Goal: Communication & Community: Answer question/provide support

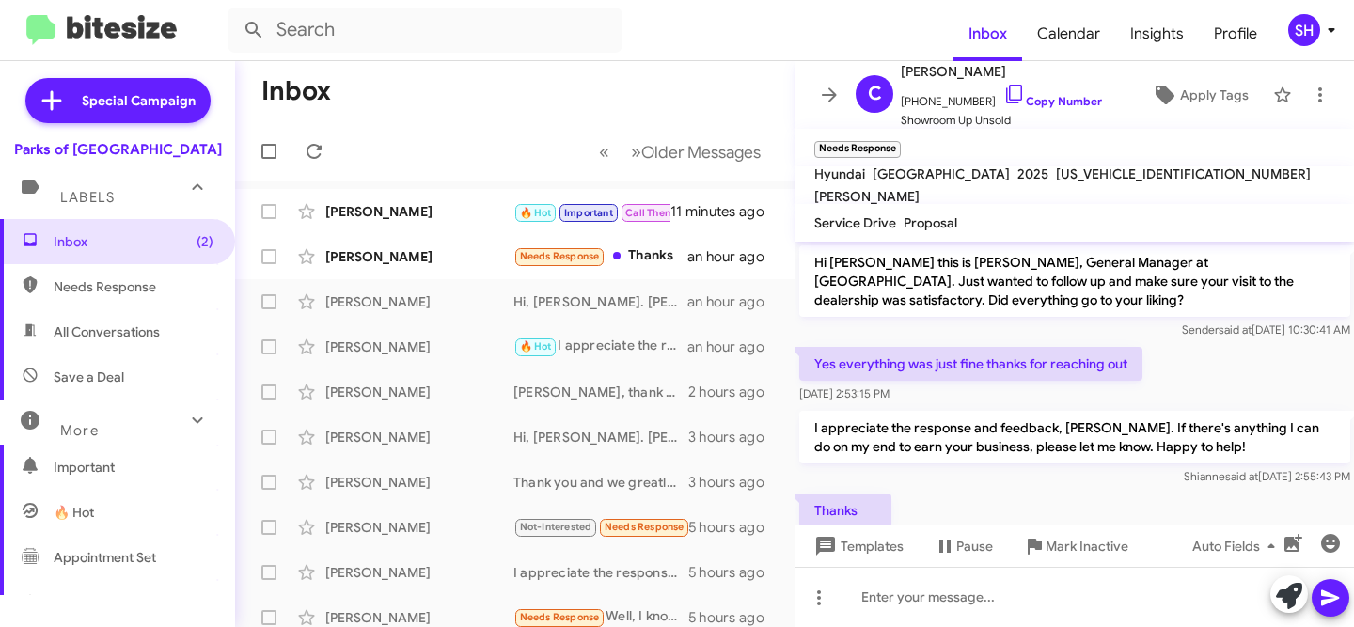
scroll to position [48, 0]
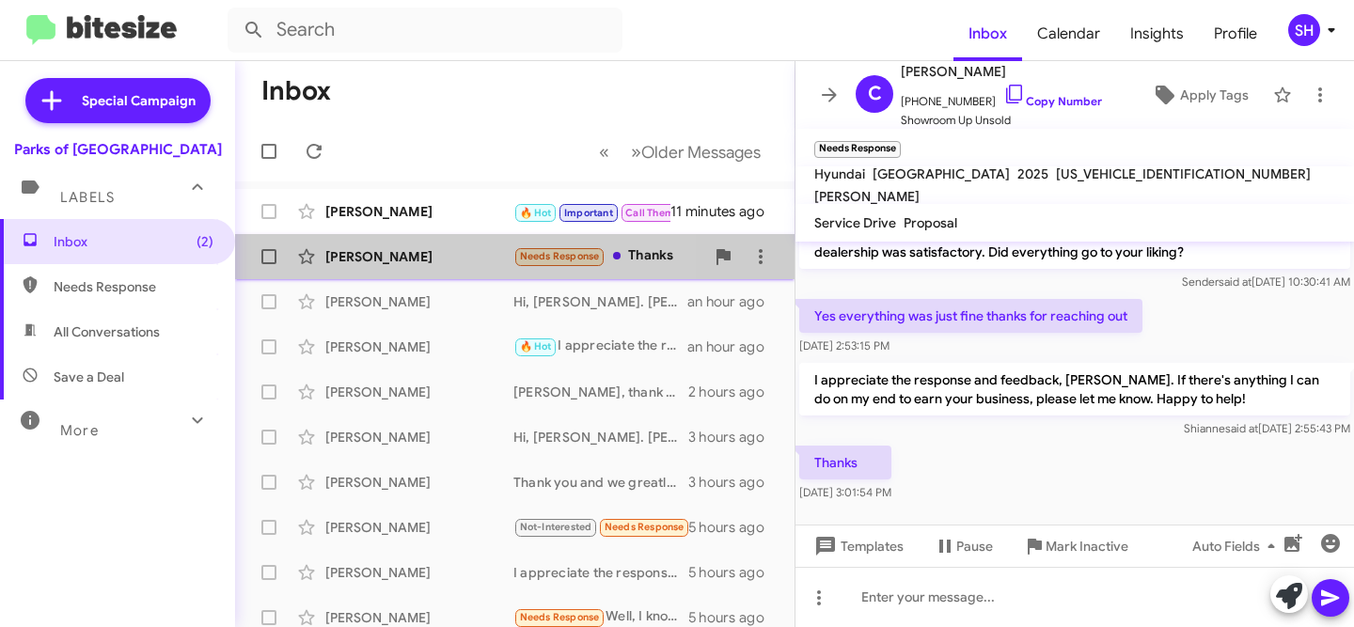
click at [387, 269] on div "[PERSON_NAME] Needs Response Thanks an hour ago" at bounding box center [514, 257] width 529 height 38
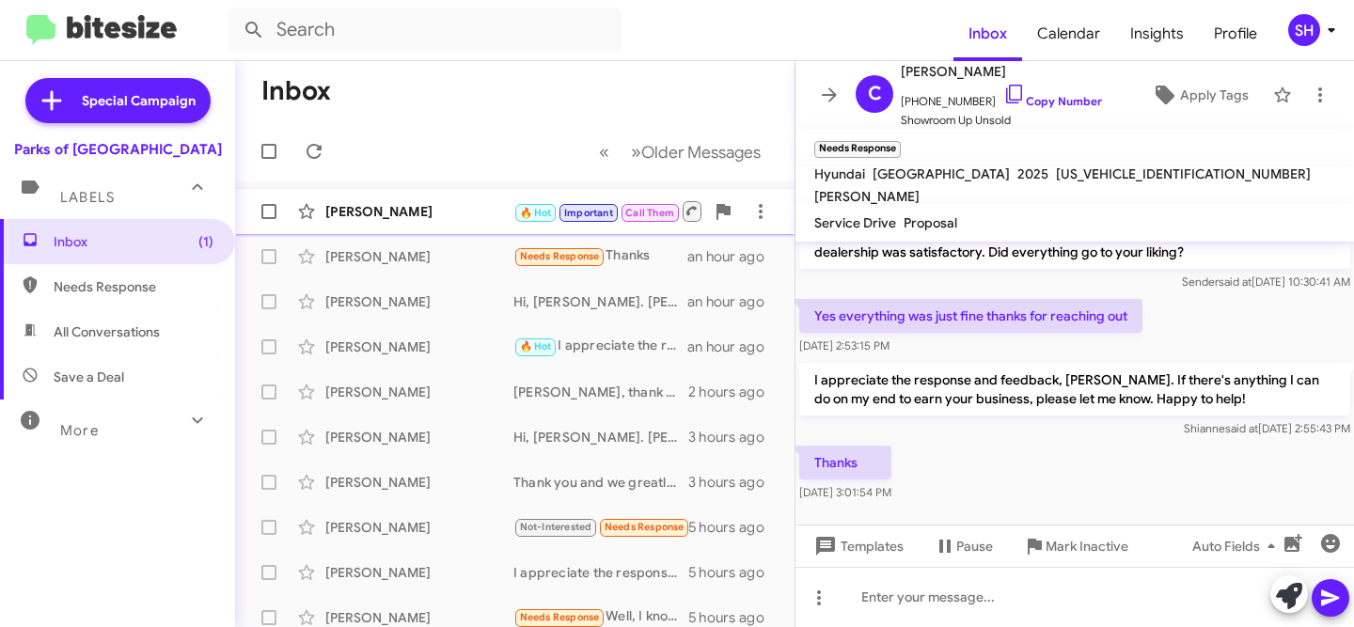
click at [387, 215] on div "[PERSON_NAME]" at bounding box center [419, 211] width 188 height 19
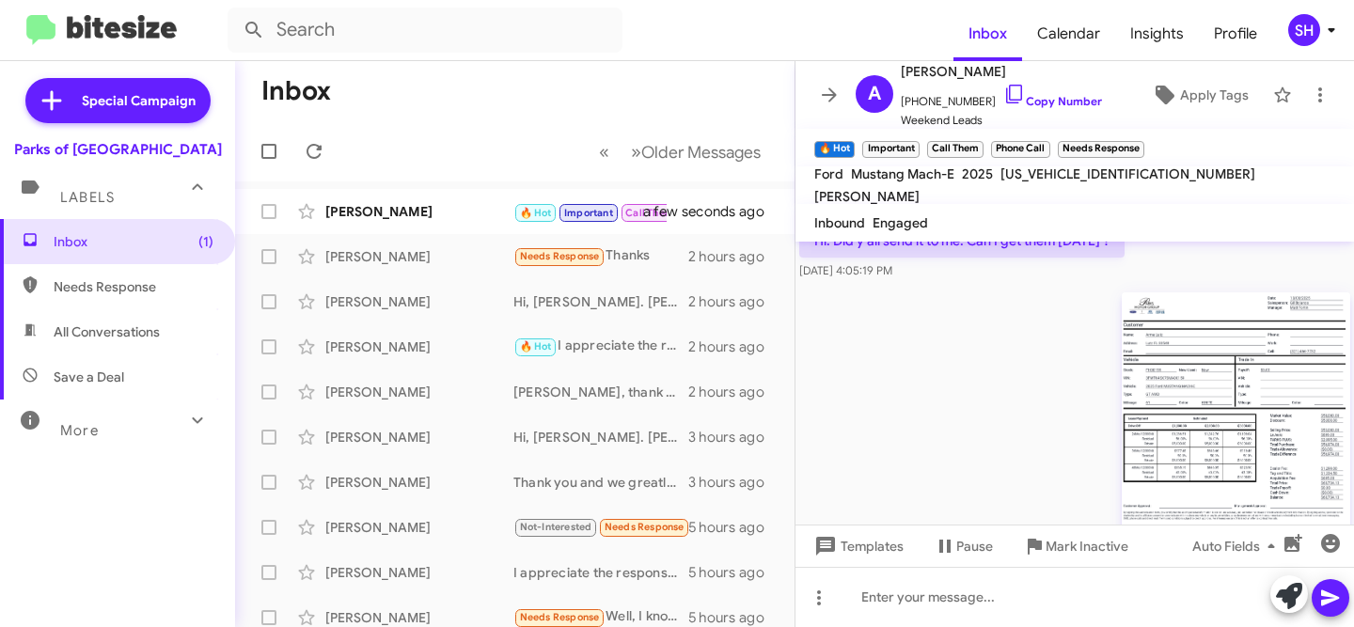
scroll to position [1505, 0]
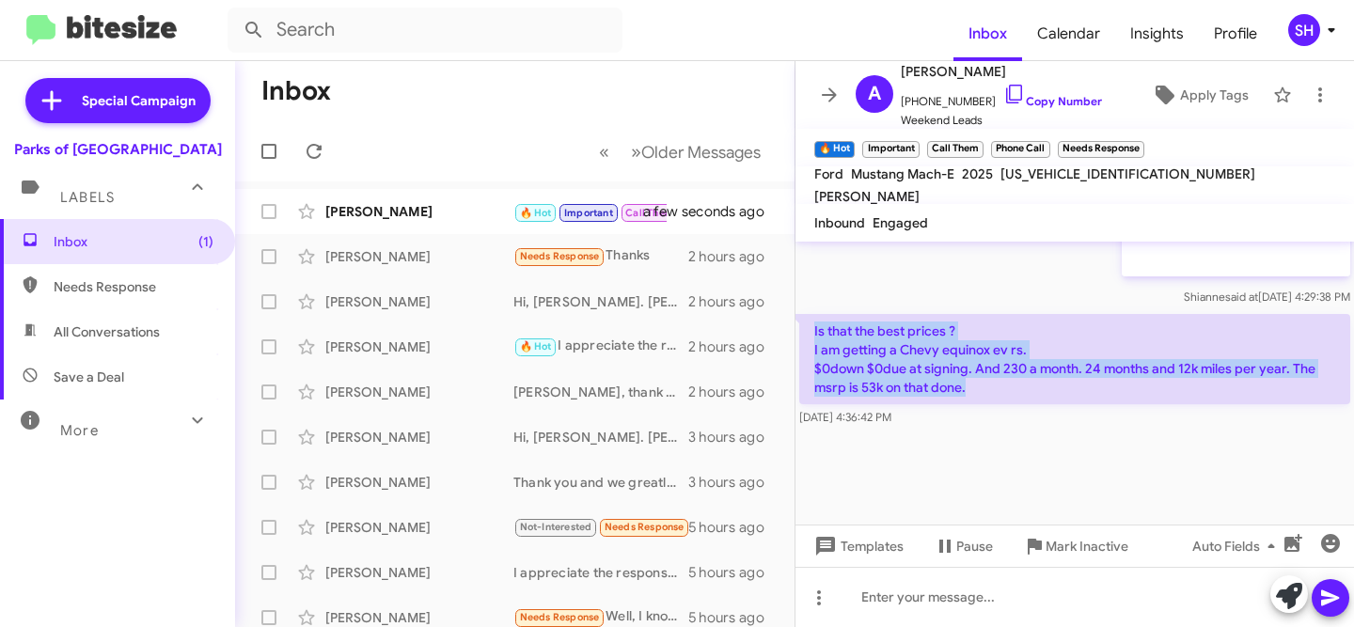
drag, startPoint x: 955, startPoint y: 381, endPoint x: 795, endPoint y: 326, distance: 169.8
click at [797, 327] on div "Is that the best prices ? I am getting a Chevy equinox ev rs. $0down $0due at s…" at bounding box center [1075, 370] width 559 height 120
copy p "Is that the best prices ? I am getting a Chevy equinox ev rs. $0down $0due at s…"
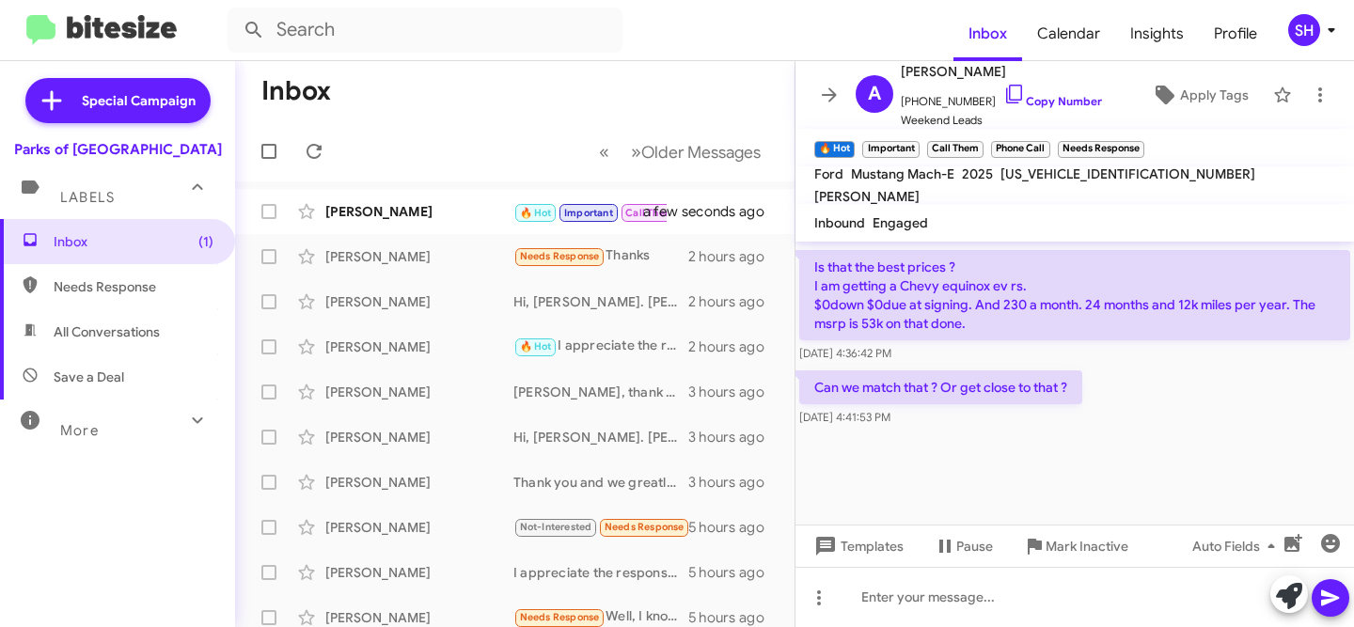
scroll to position [1486, 0]
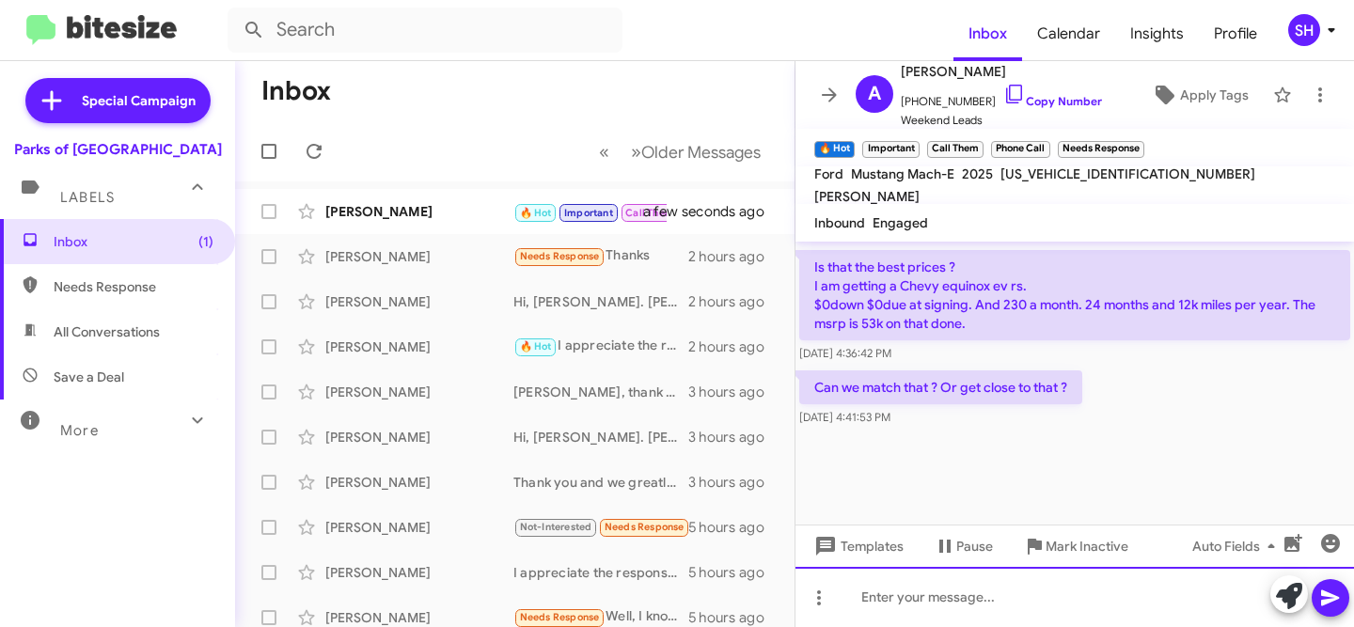
click at [910, 585] on div at bounding box center [1075, 597] width 559 height 60
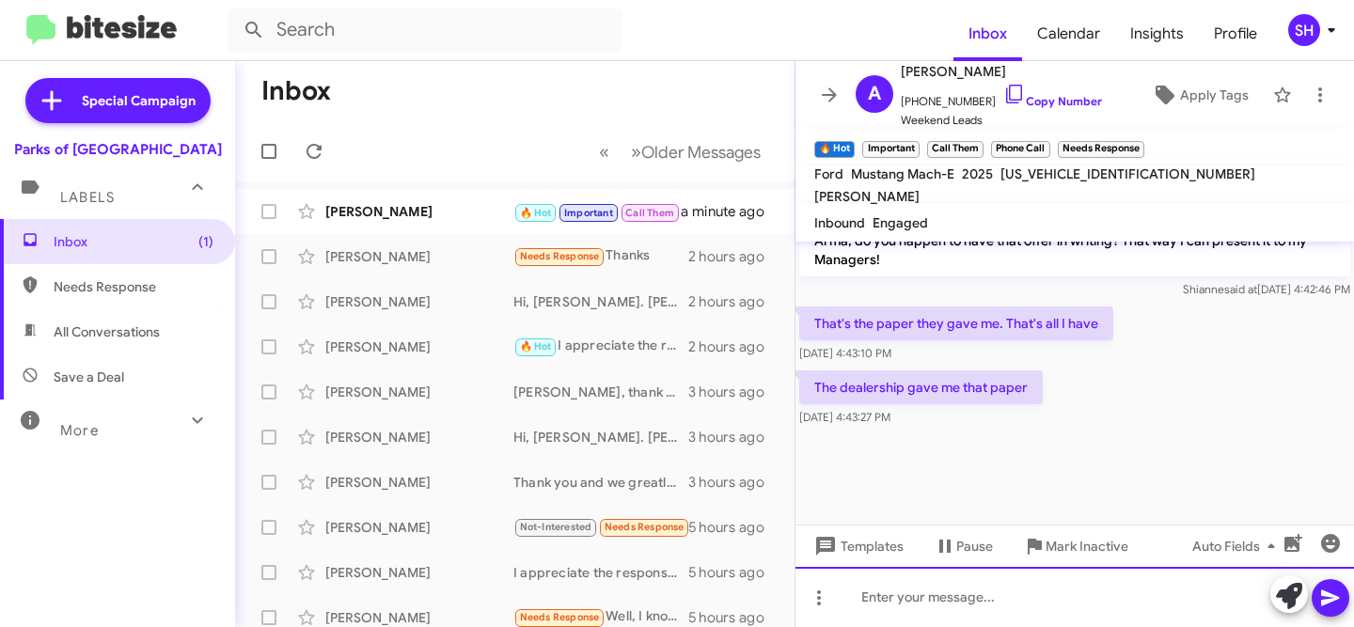
click at [1032, 598] on div at bounding box center [1075, 597] width 559 height 60
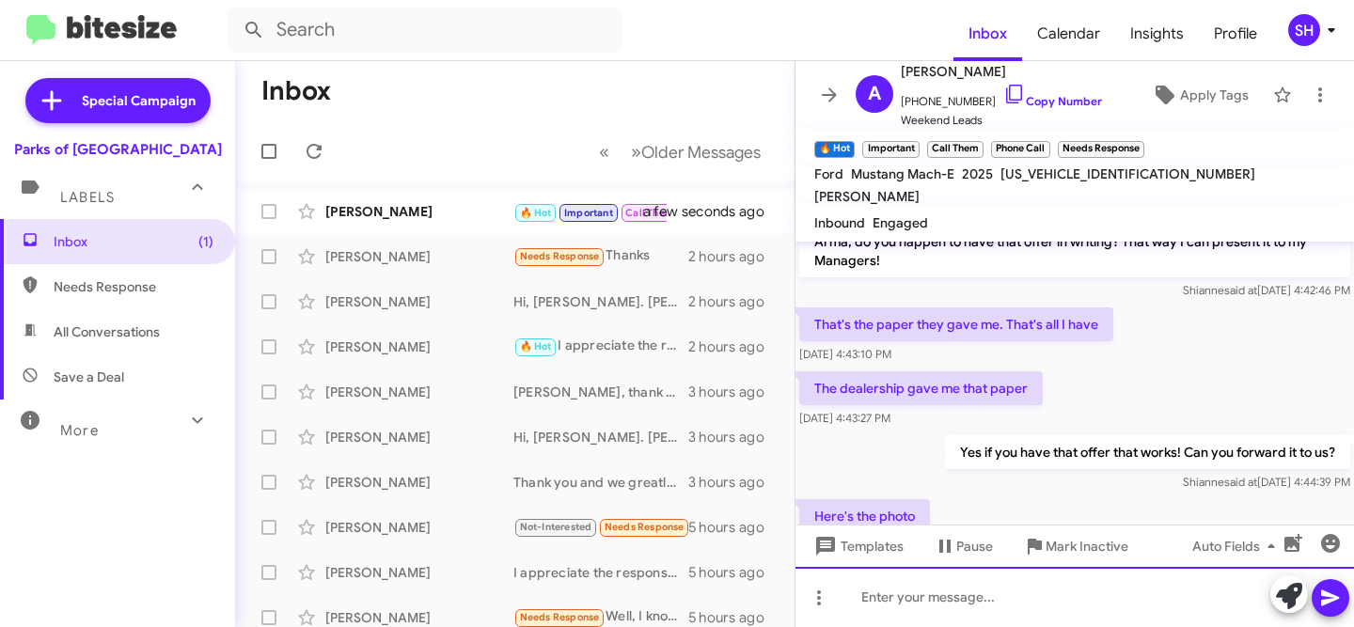
scroll to position [1448, 0]
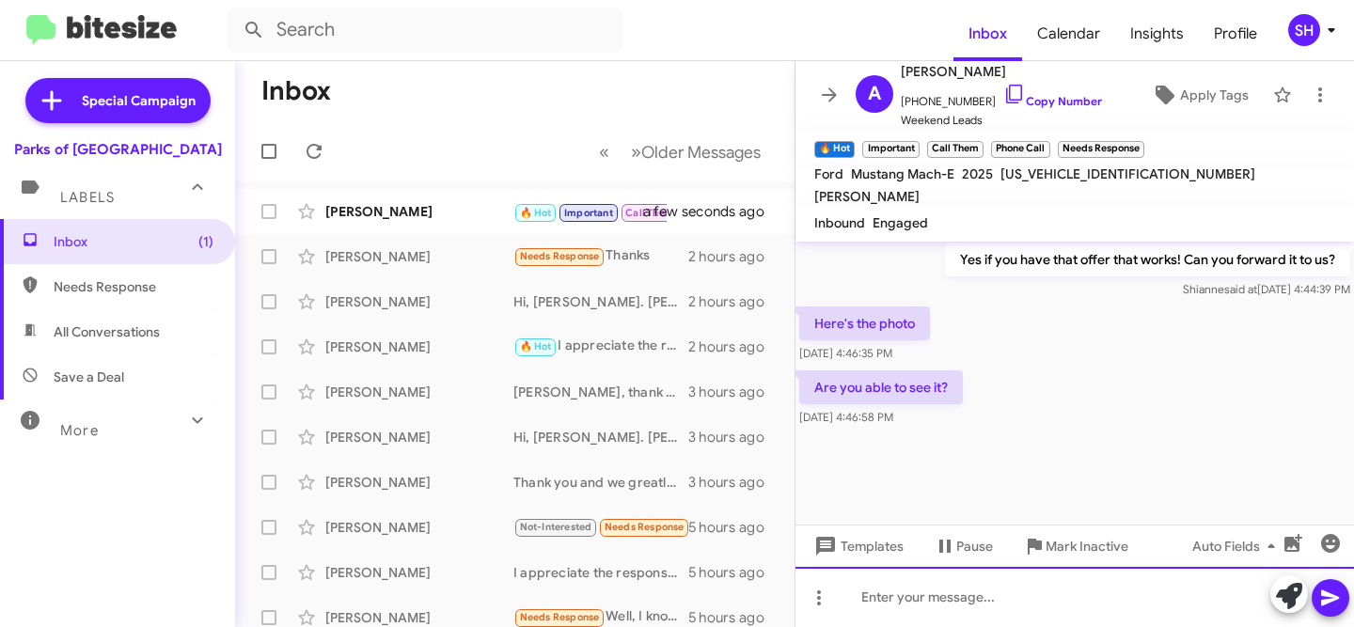
click at [994, 595] on div at bounding box center [1075, 597] width 559 height 60
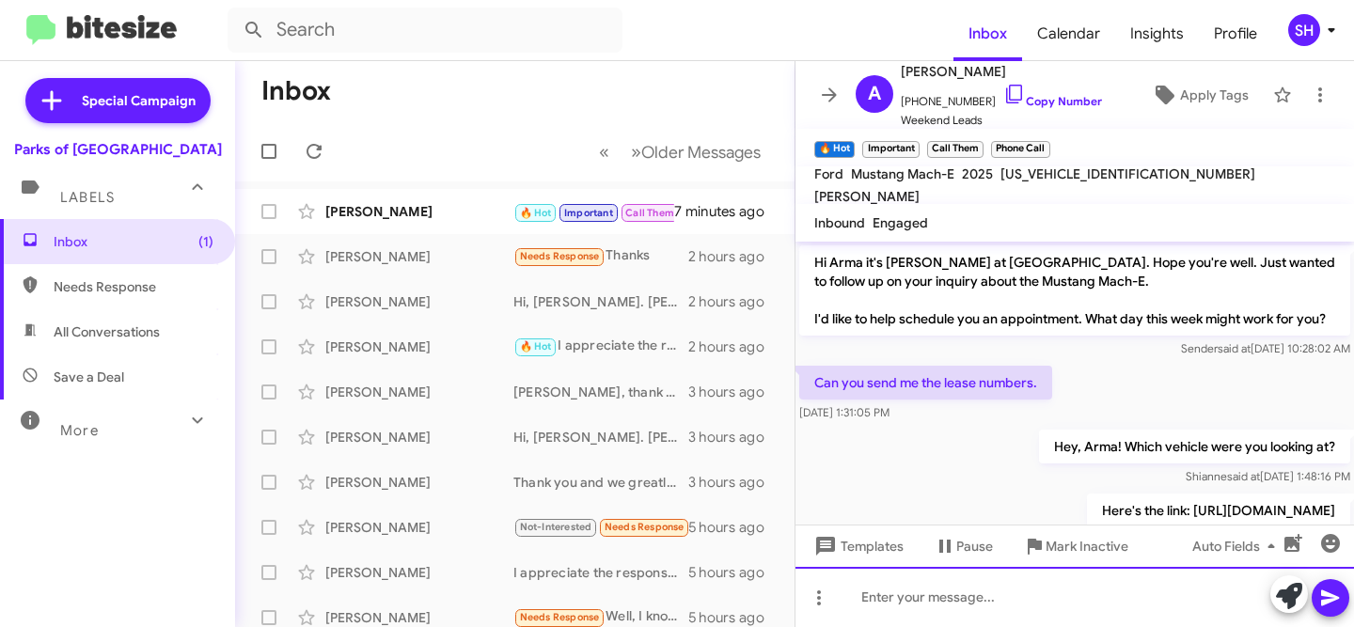
scroll to position [94, 0]
